Goal: Entertainment & Leisure: Consume media (video, audio)

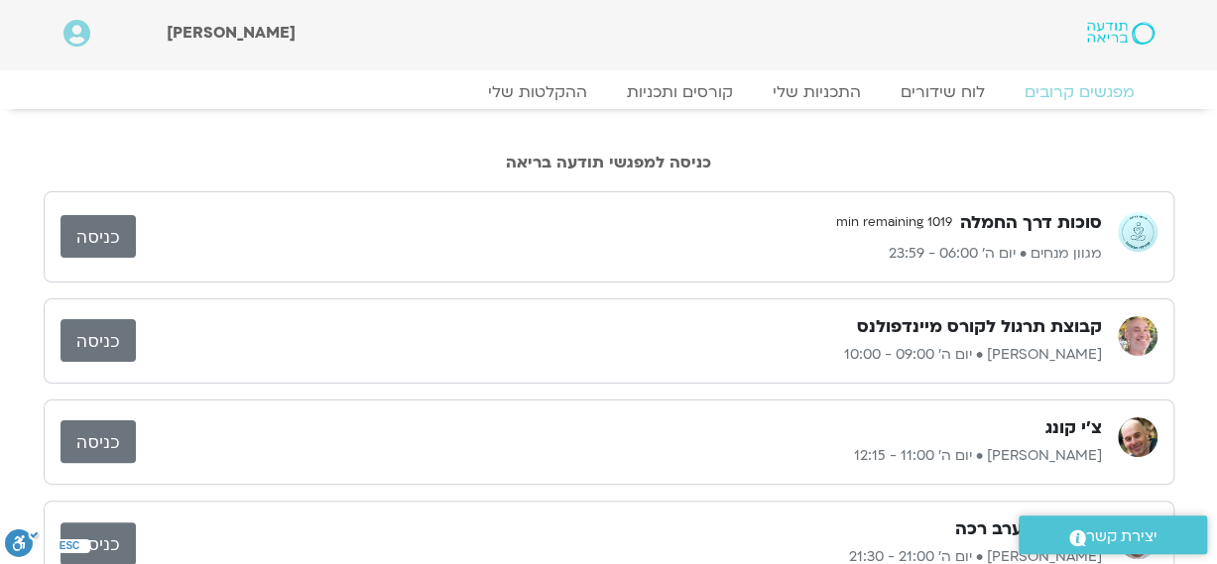
click at [117, 236] on link "כניסה" at bounding box center [97, 236] width 75 height 43
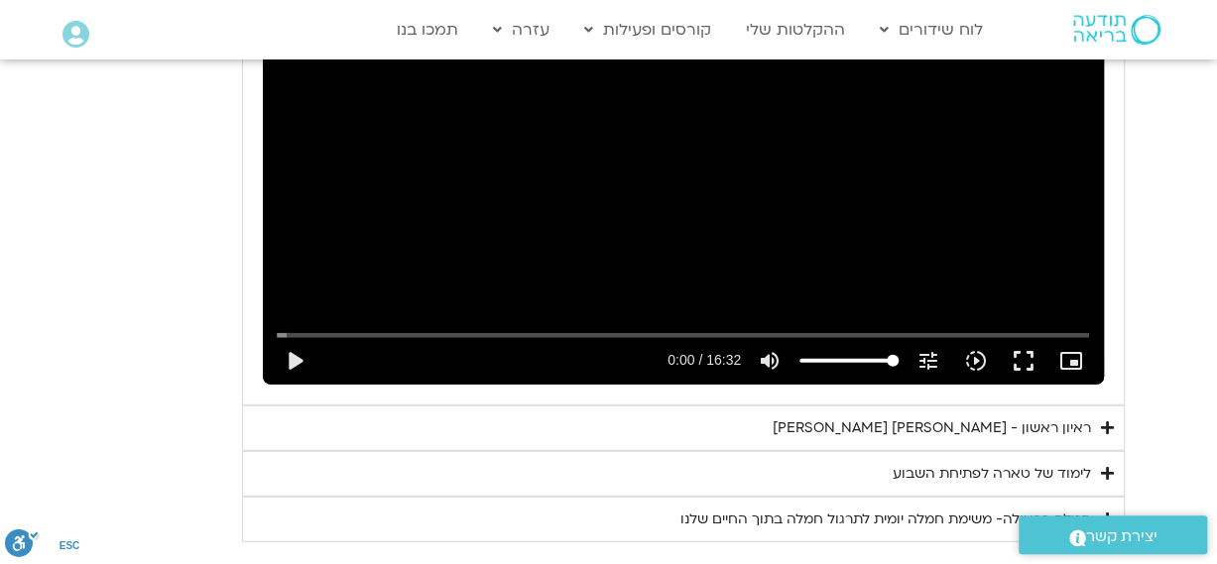
drag, startPoint x: 906, startPoint y: 244, endPoint x: 1059, endPoint y: 390, distance: 211.1
click at [1059, 390] on div "תרגול יום ראשון עם [PERSON_NAME] - חמלה עצמית נא להזין כתובת אימייל כדי לצפות ב…" at bounding box center [683, 193] width 882 height 697
click at [1059, 416] on div "ראיון ראשון - [PERSON_NAME] [PERSON_NAME]" at bounding box center [931, 428] width 318 height 24
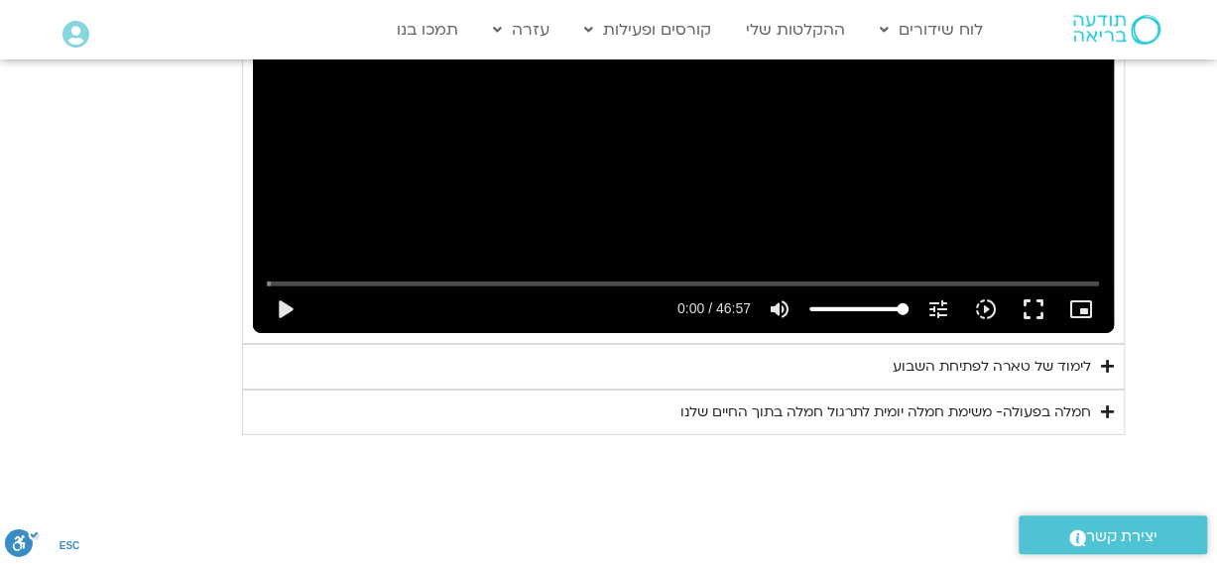
scroll to position [2934, 0]
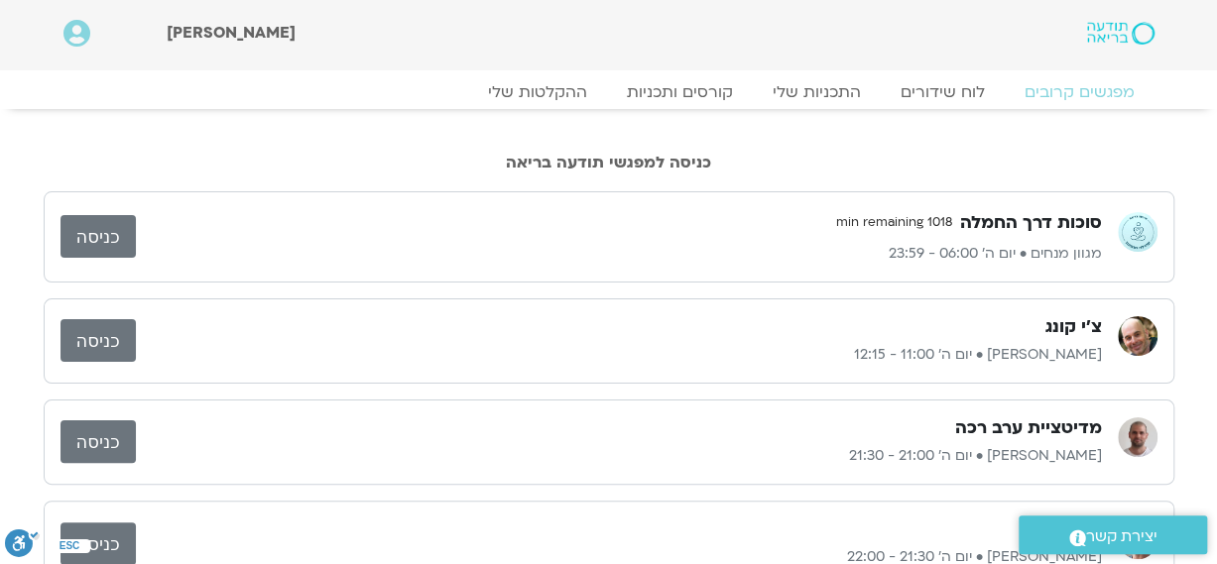
click at [89, 237] on link "כניסה" at bounding box center [97, 236] width 75 height 43
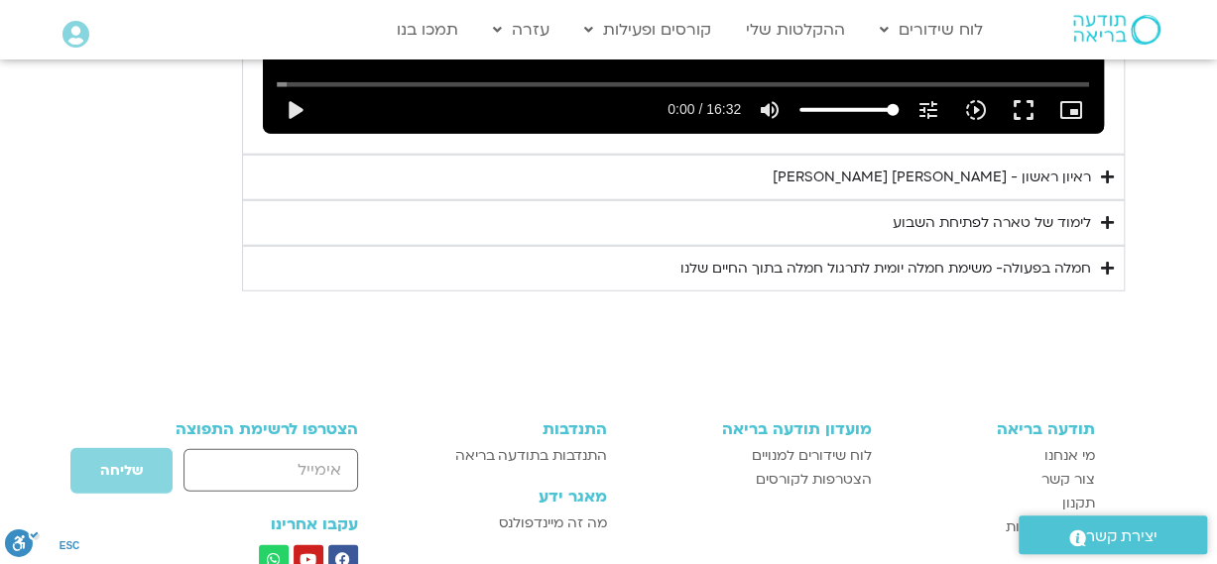
scroll to position [2526, 0]
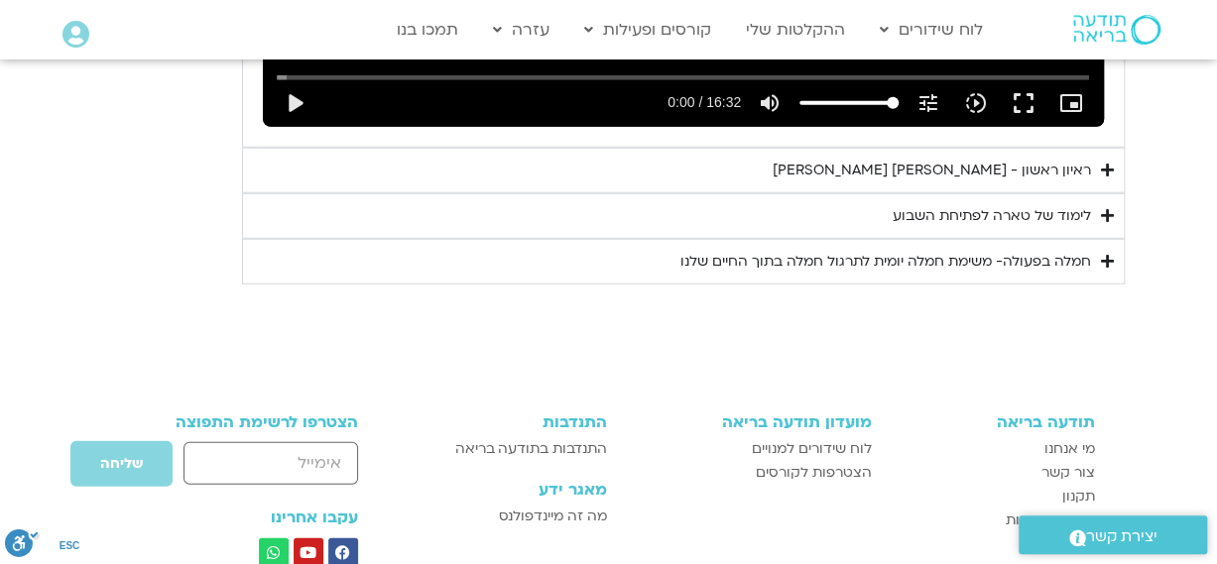
click at [1071, 159] on div "ראיון ראשון - [PERSON_NAME] [PERSON_NAME]" at bounding box center [931, 171] width 318 height 24
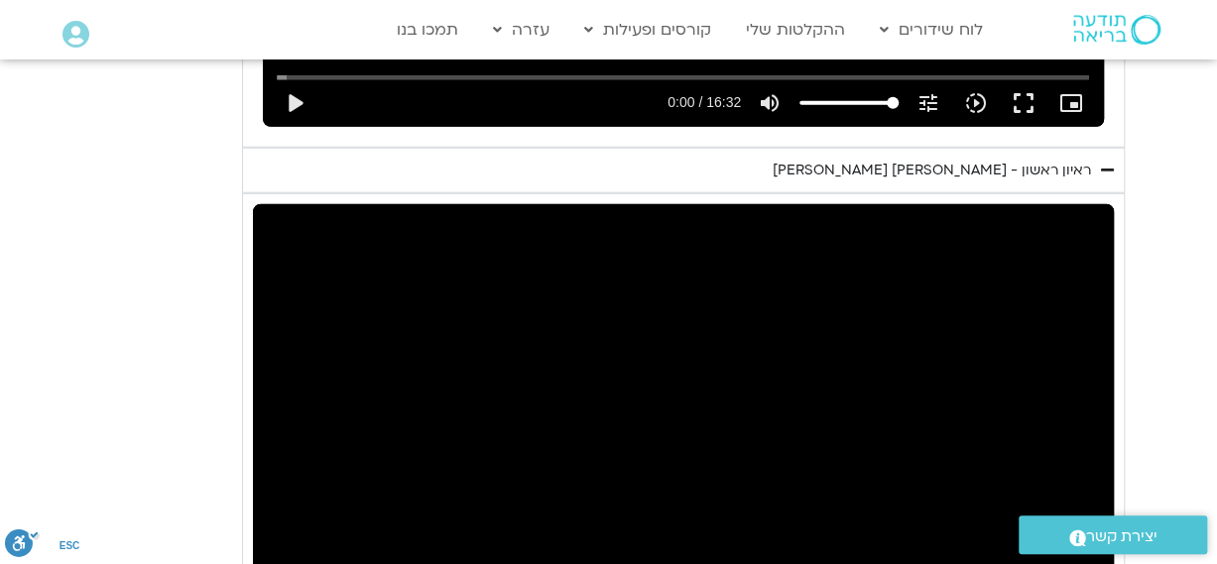
scroll to position [3020, 0]
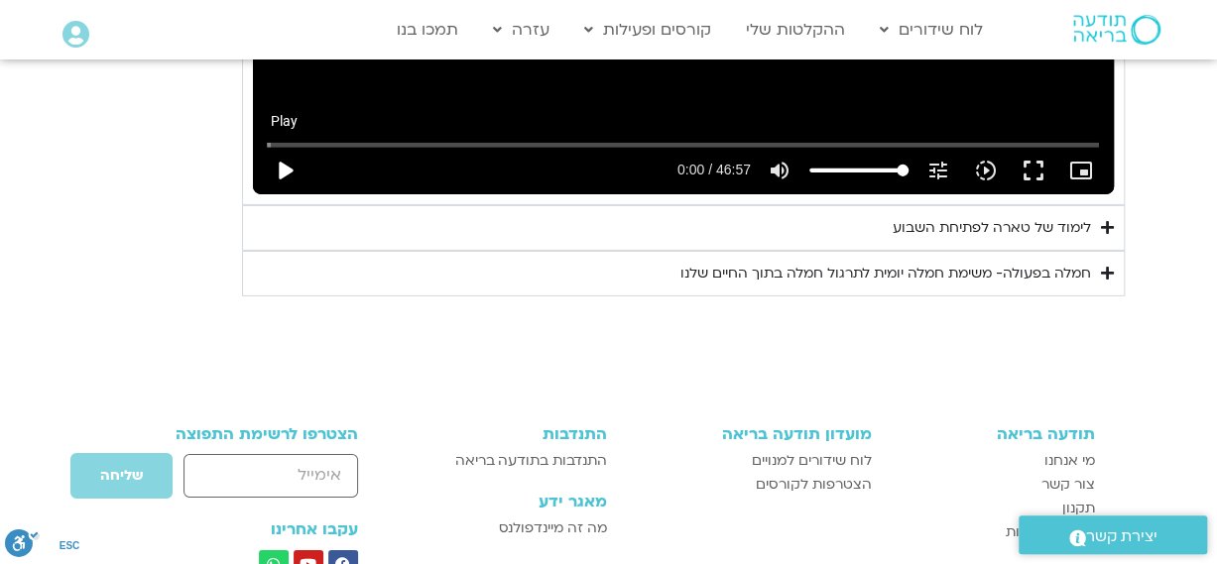
click at [280, 147] on button "play_arrow" at bounding box center [285, 171] width 48 height 48
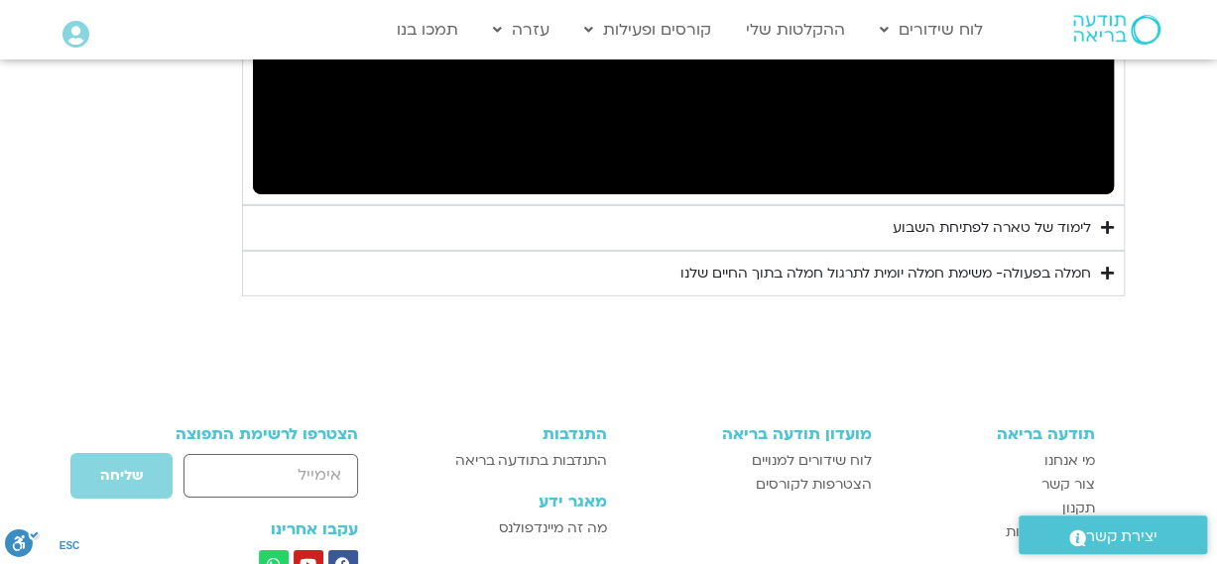
scroll to position [2526, 0]
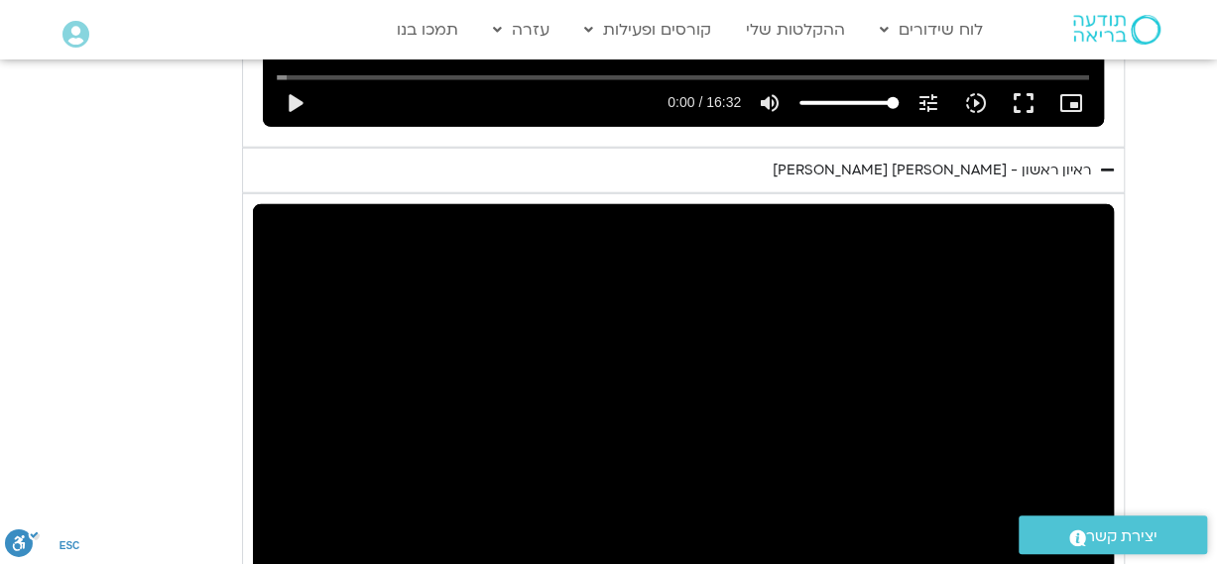
click at [733, 468] on div "Skip Ad 28:31 pause 0:17 / 46:57 volume_up Mute tune Resolution Auto 720p slow_…" at bounding box center [683, 446] width 861 height 484
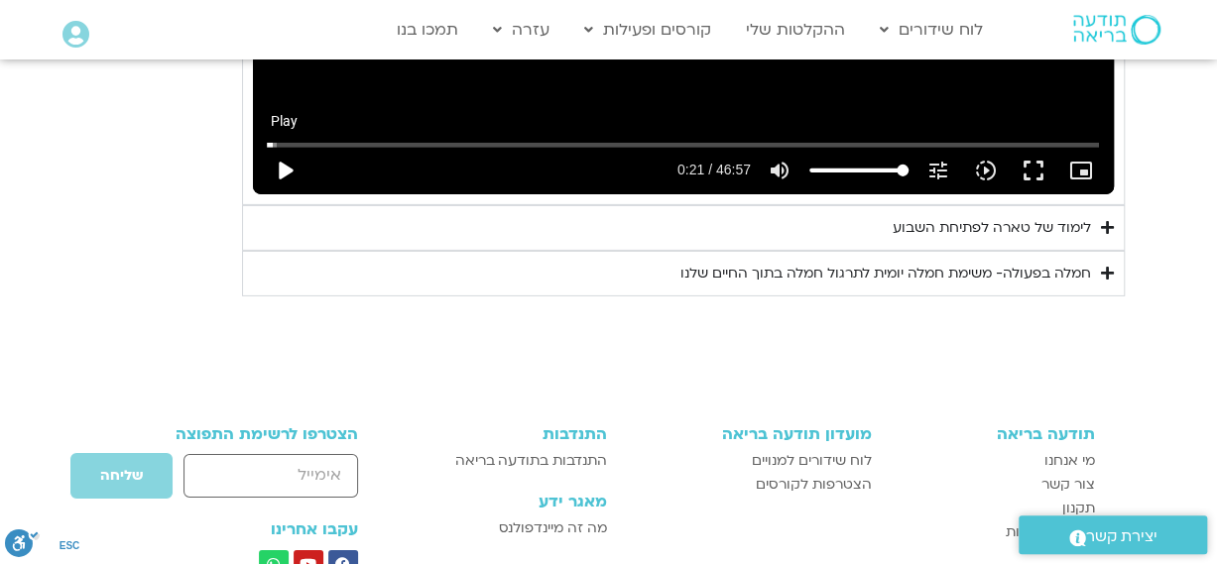
click at [279, 147] on button "play_arrow" at bounding box center [285, 171] width 48 height 48
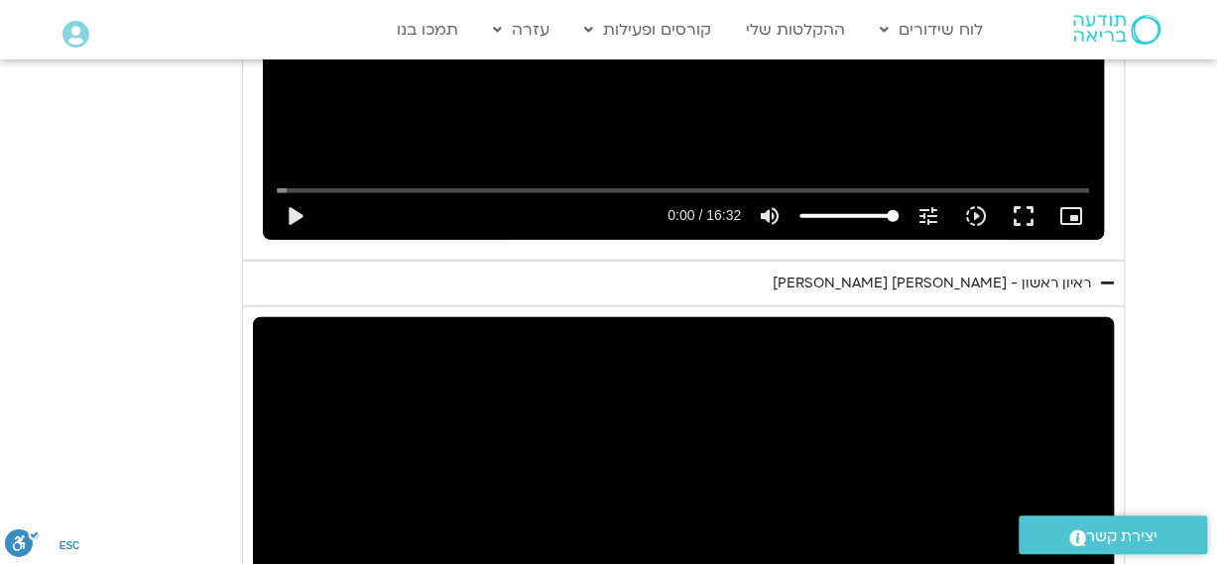
scroll to position [2907, 0]
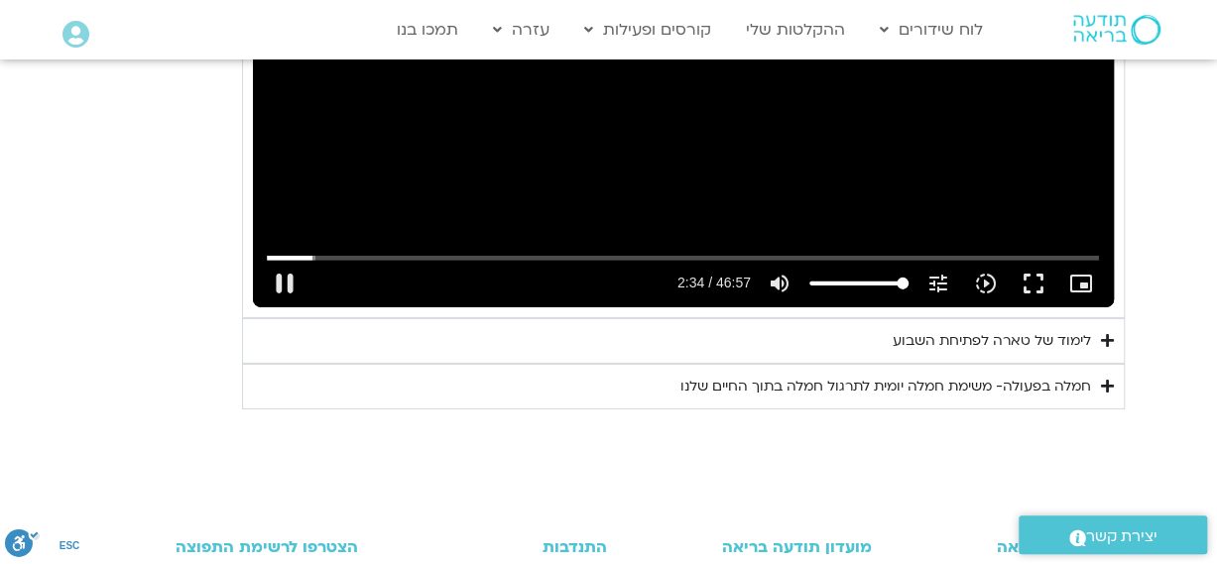
type input "154.256244"
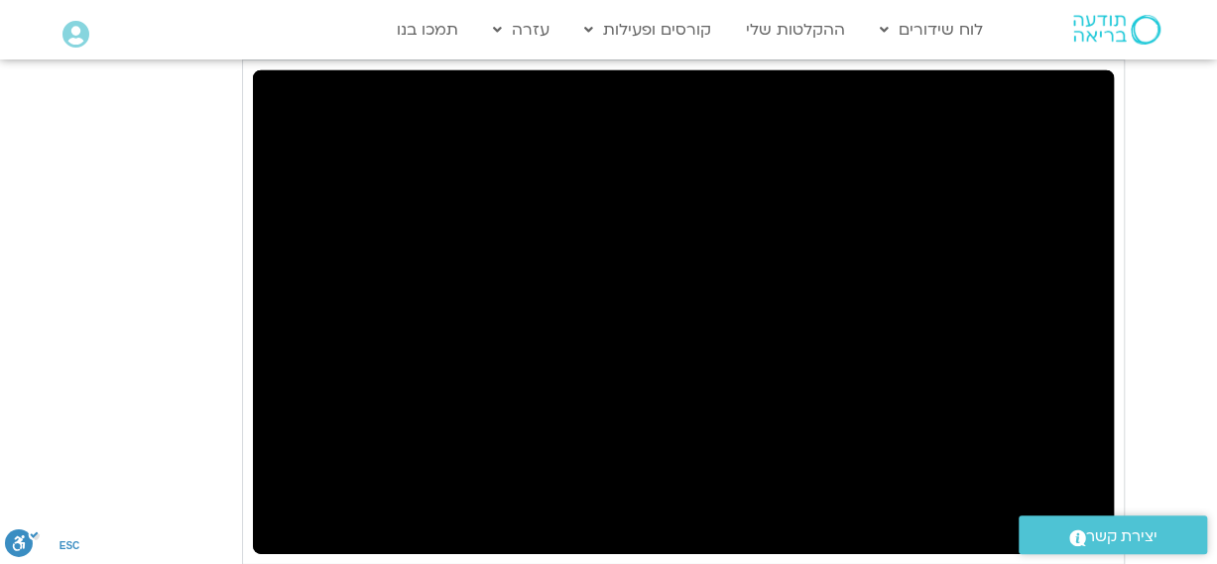
scroll to position [2657, 0]
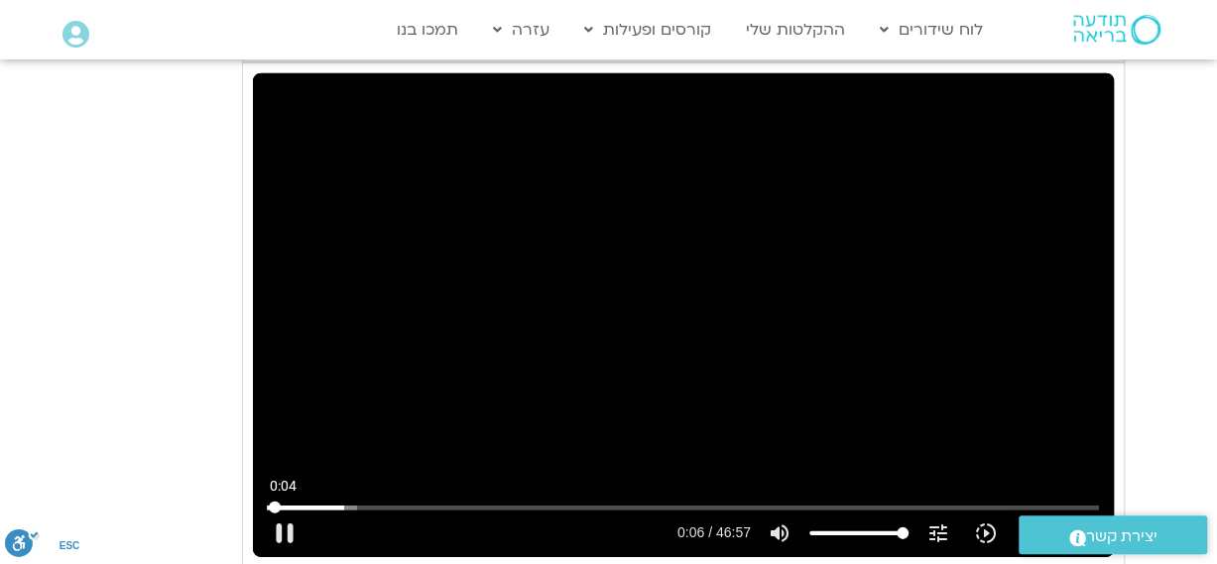
click at [274, 502] on input "Seek" at bounding box center [683, 508] width 832 height 12
click at [287, 510] on button "pause" at bounding box center [285, 534] width 48 height 48
type input "10.505452"
